Goal: Share content: Share content

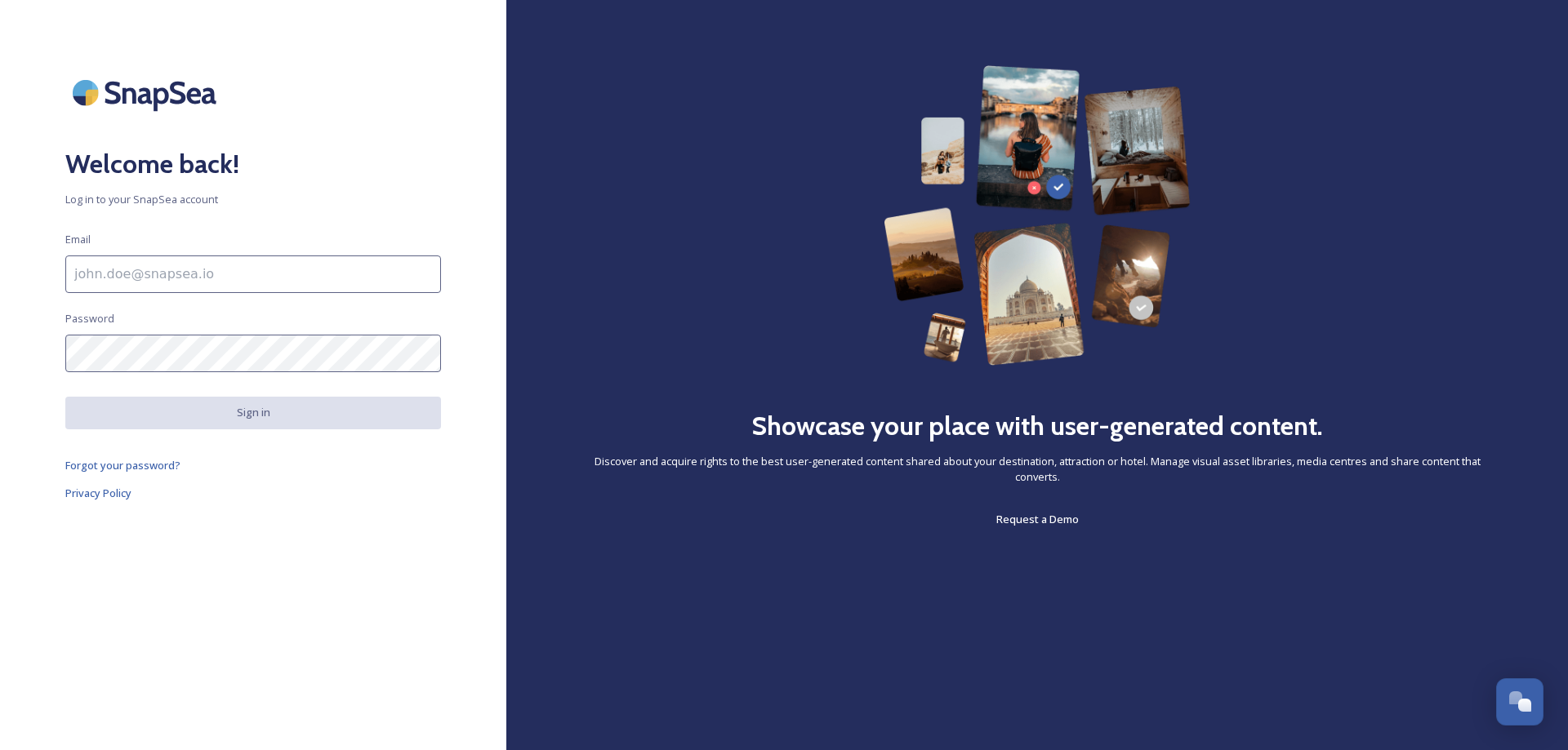
click at [196, 280] on input at bounding box center [252, 275] width 375 height 37
type input "[EMAIL_ADDRESS][DOMAIN_NAME]"
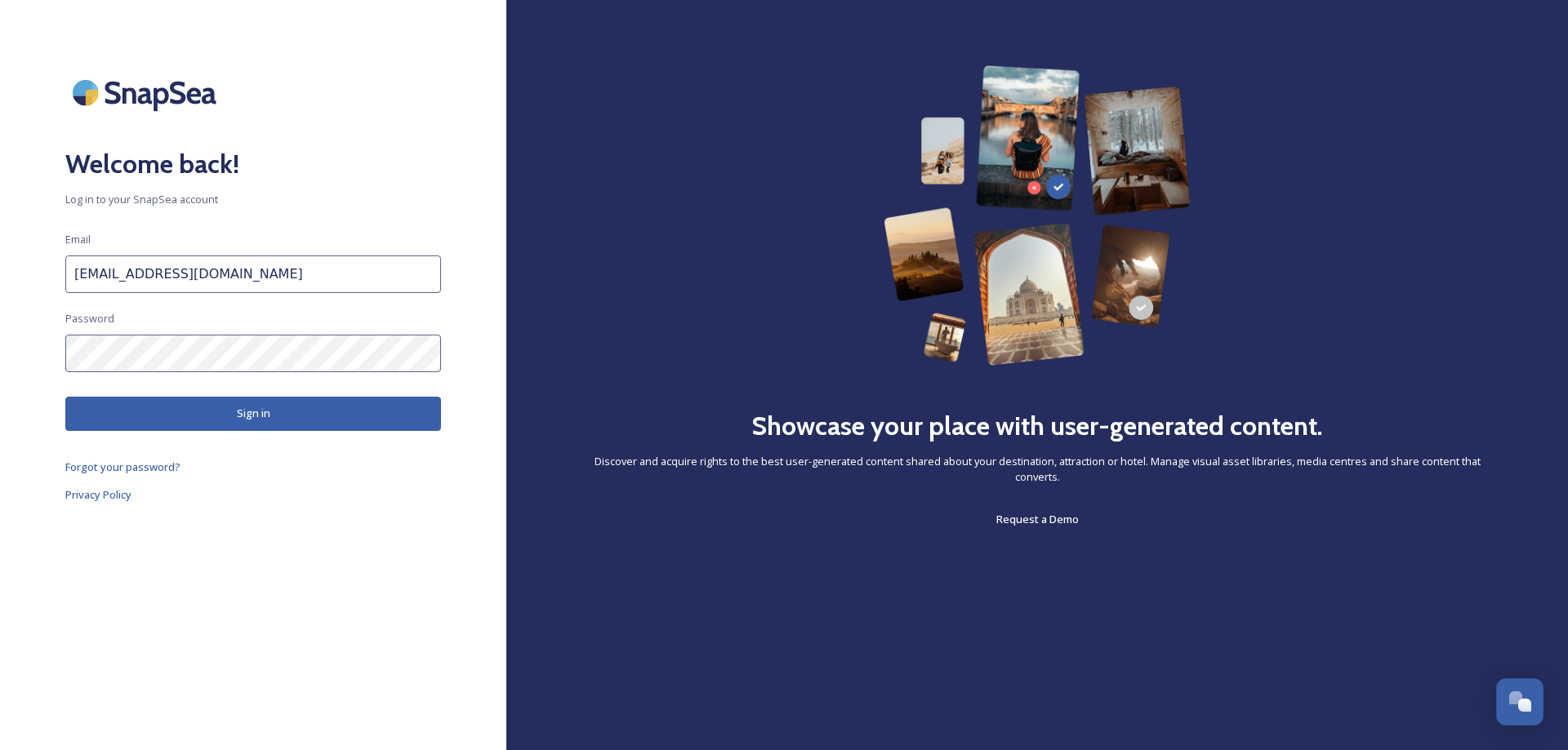
click at [226, 419] on button "Sign in" at bounding box center [252, 414] width 375 height 34
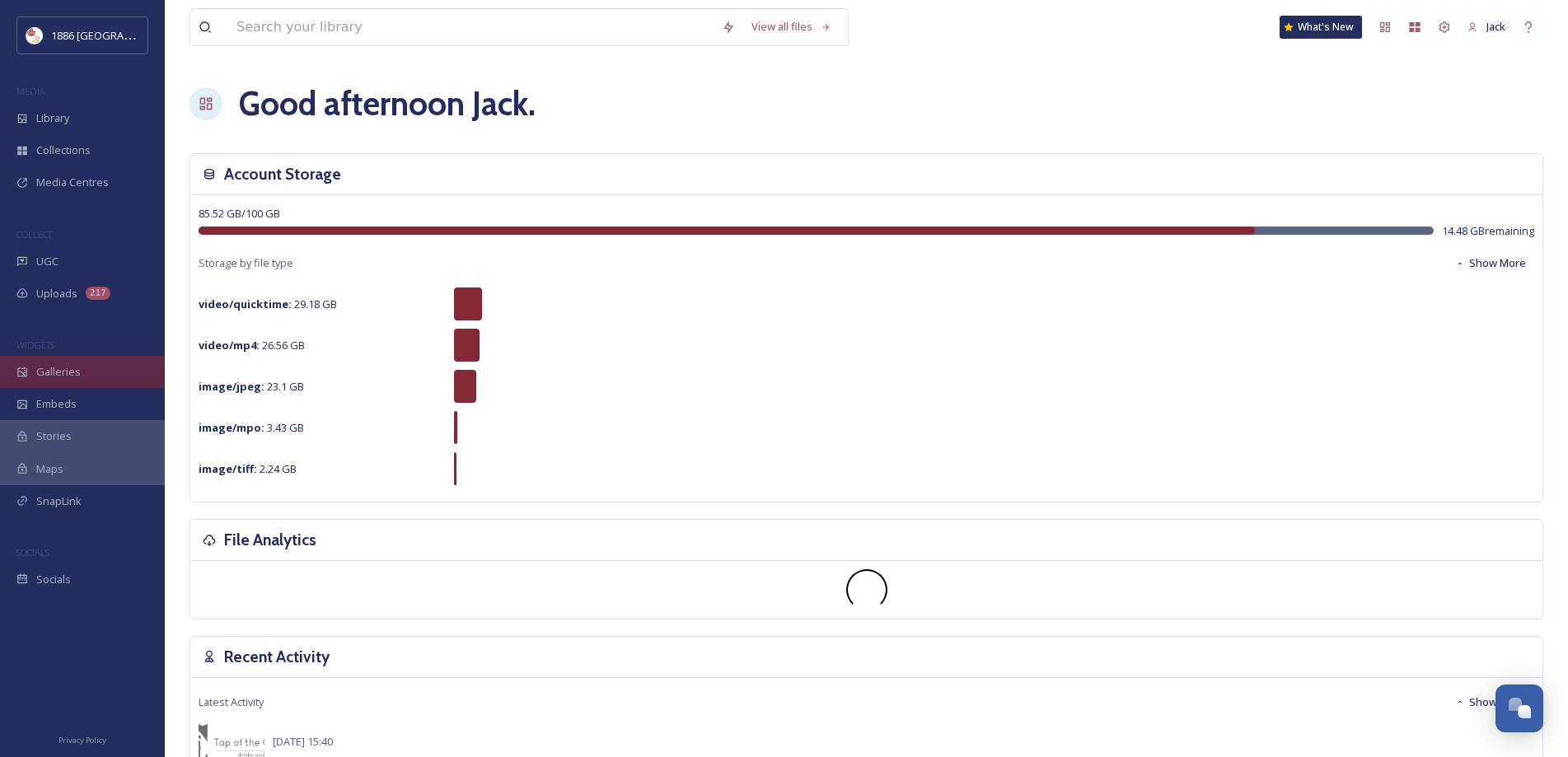
click at [60, 369] on span "Galleries" at bounding box center [58, 372] width 44 height 15
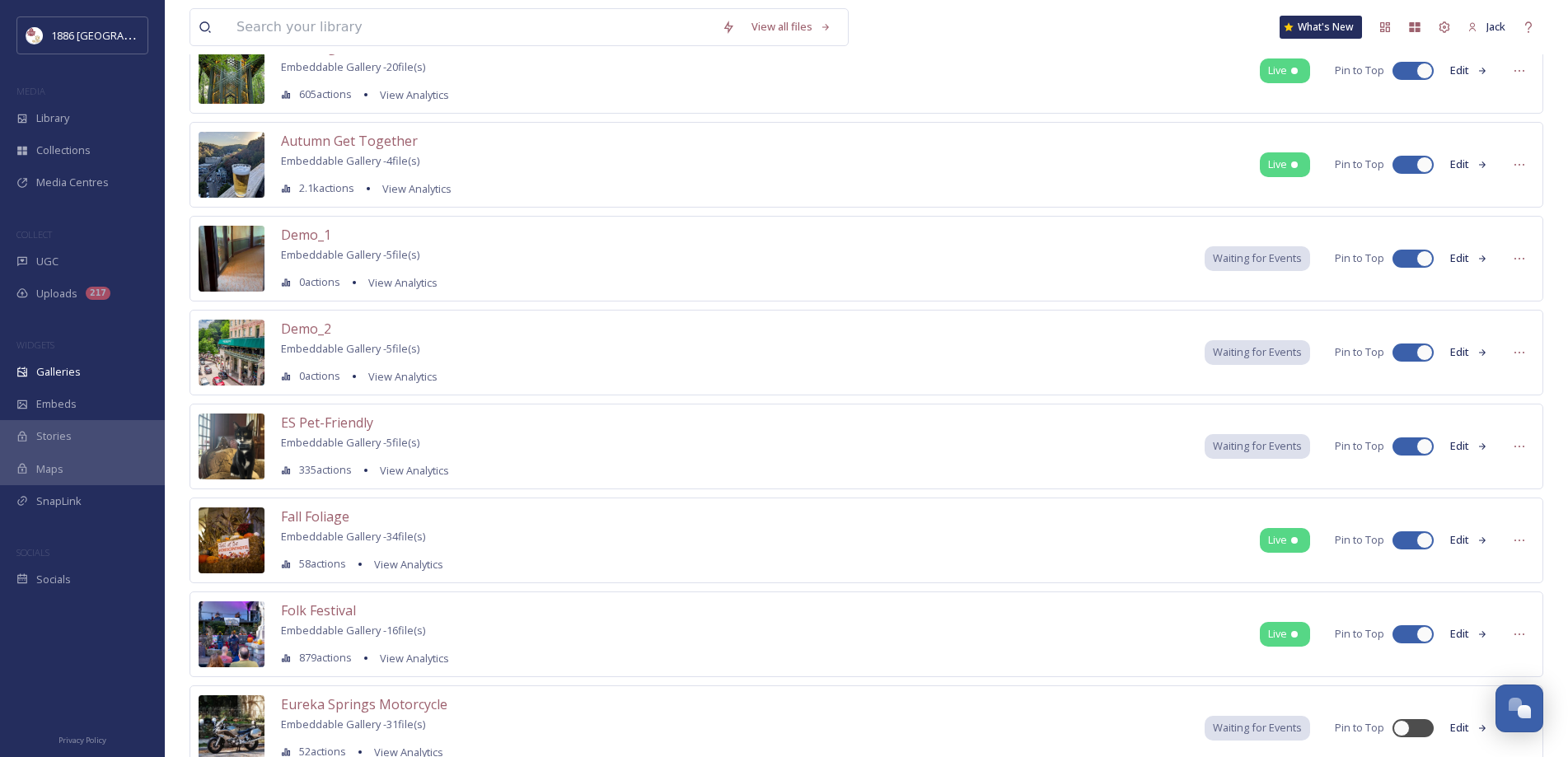
scroll to position [309, 0]
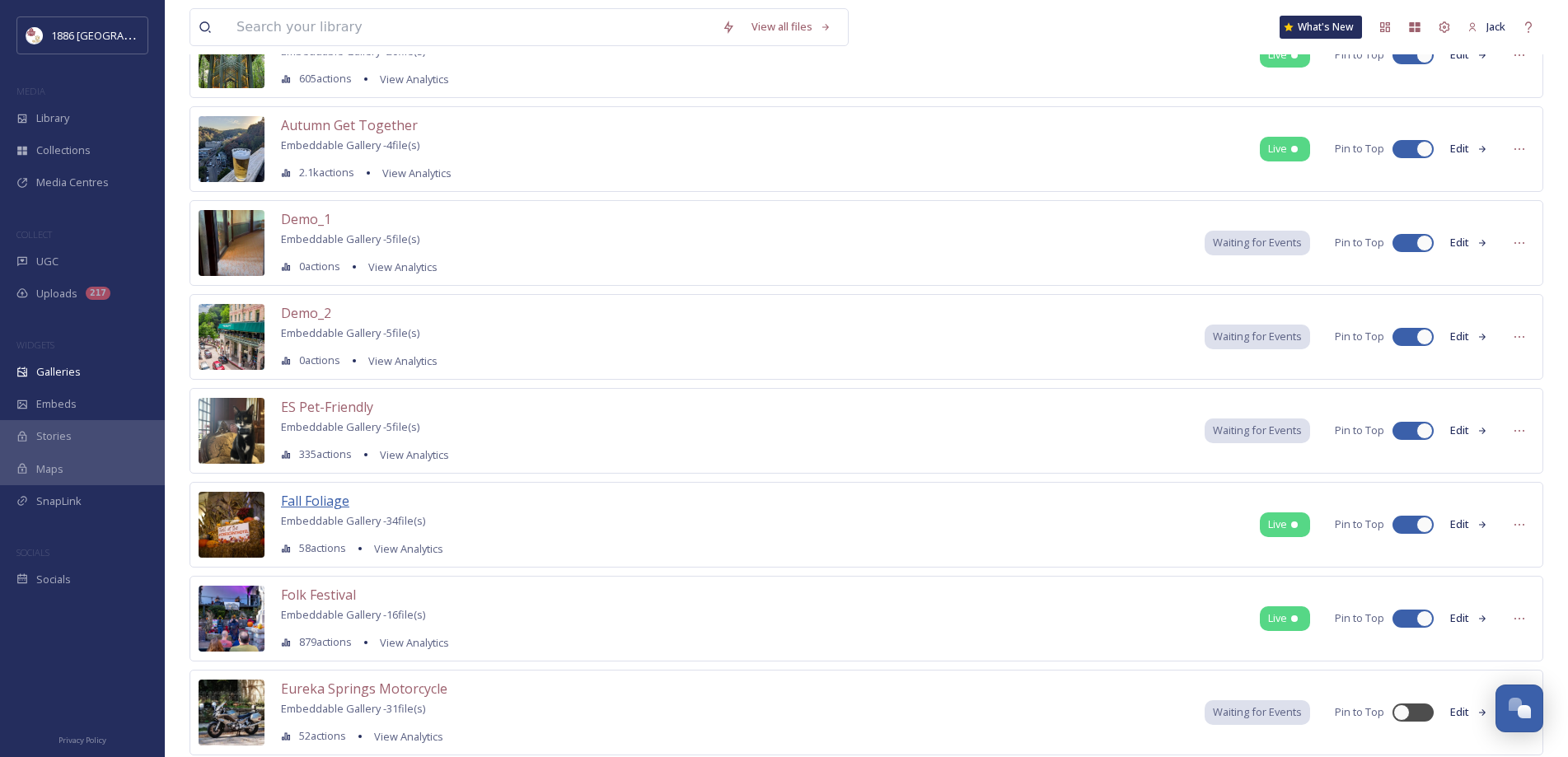
click at [321, 502] on span "Fall Foliage" at bounding box center [315, 501] width 68 height 18
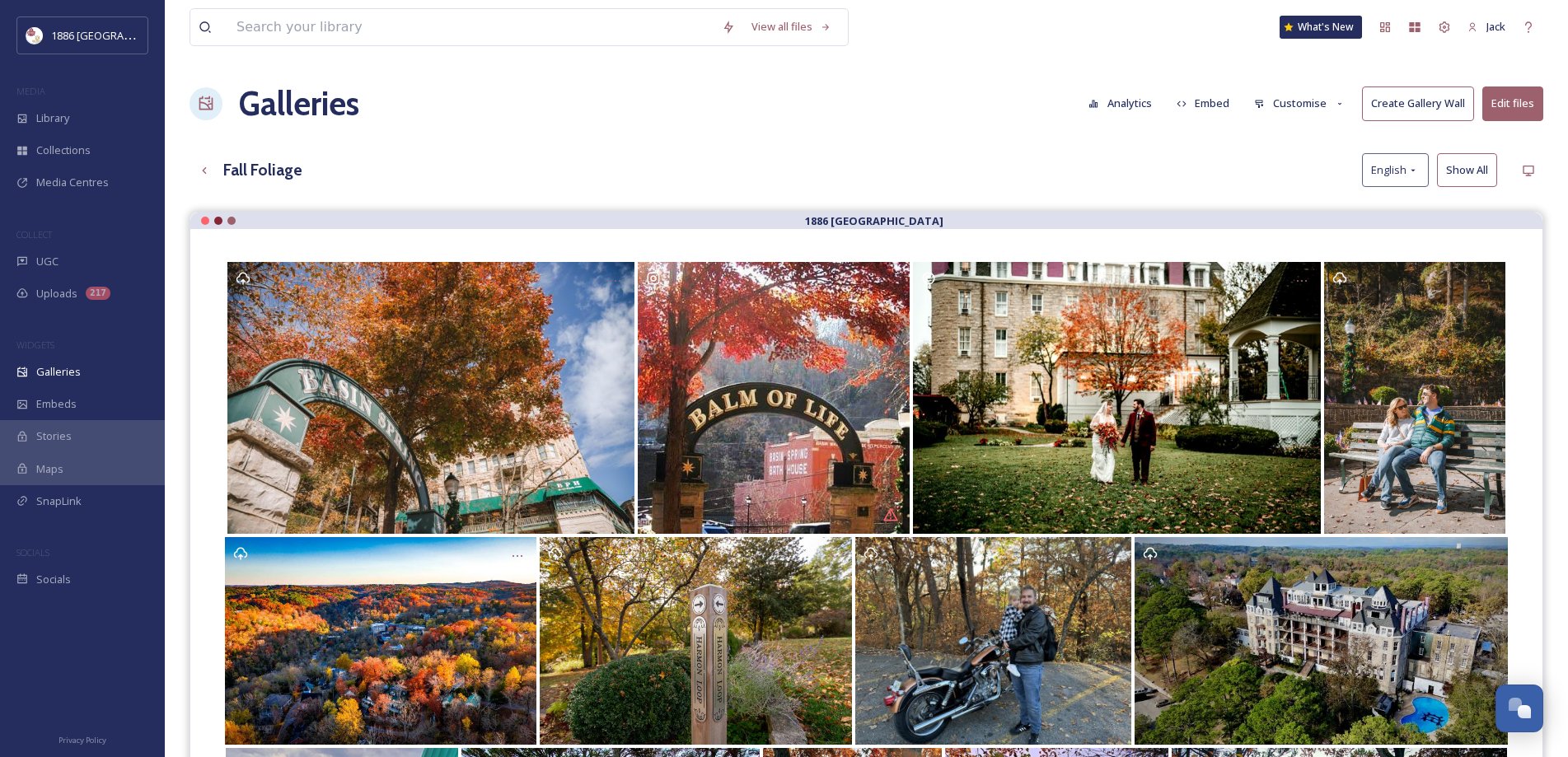
click at [1213, 103] on button "Embed" at bounding box center [1203, 104] width 70 height 32
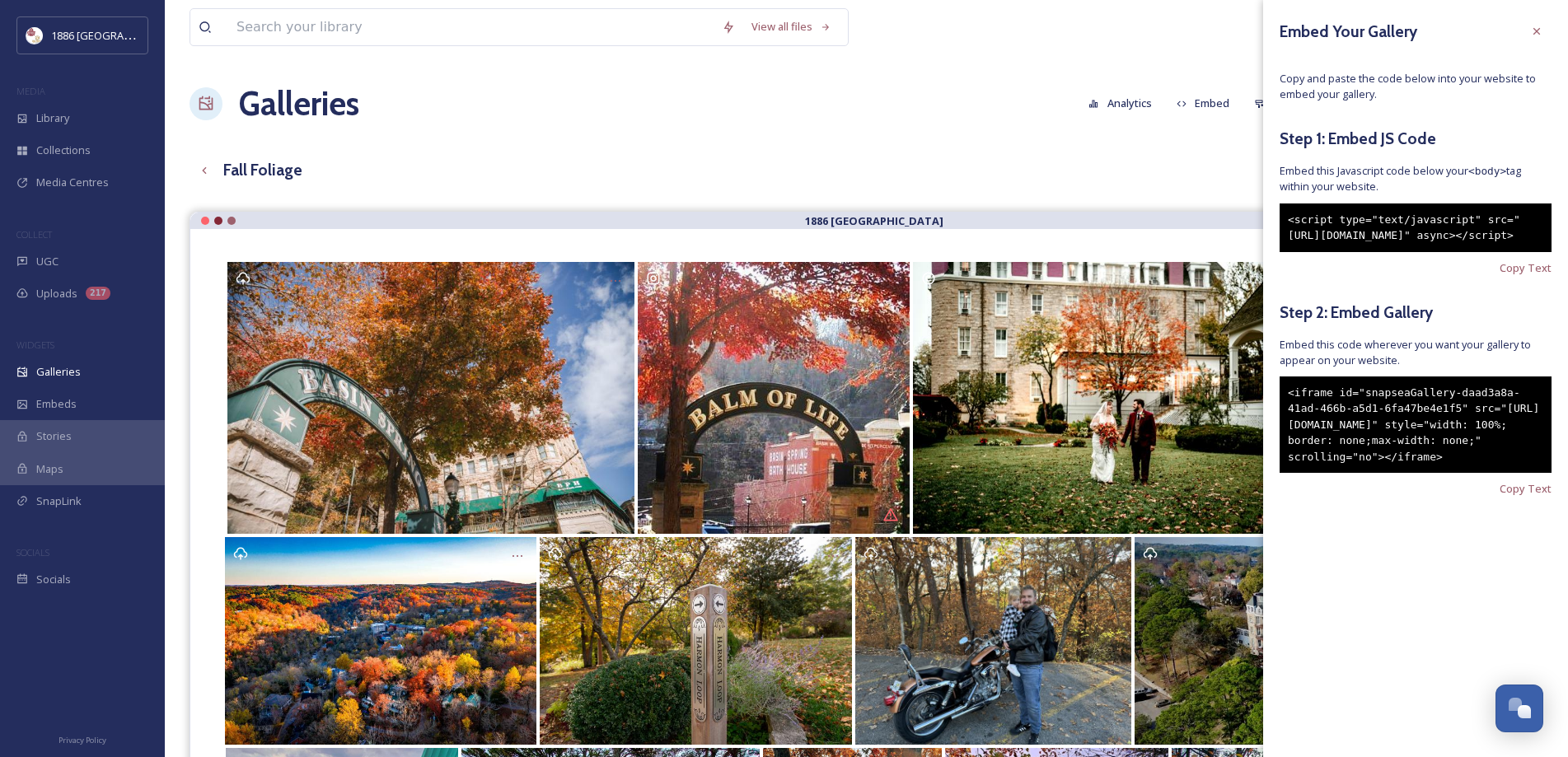
drag, startPoint x: 1365, startPoint y: 268, endPoint x: 1278, endPoint y: 205, distance: 107.4
click at [1278, 205] on div "Embed Your Gallery Copy and paste the code below into your website to embed you…" at bounding box center [1415, 282] width 305 height 563
drag, startPoint x: 1509, startPoint y: 298, endPoint x: 1486, endPoint y: 265, distance: 40.2
click at [1508, 276] on span "Copy Text" at bounding box center [1526, 267] width 52 height 15
click at [1525, 497] on span "Copy Text" at bounding box center [1526, 489] width 52 height 15
